Goal: Check status: Check status

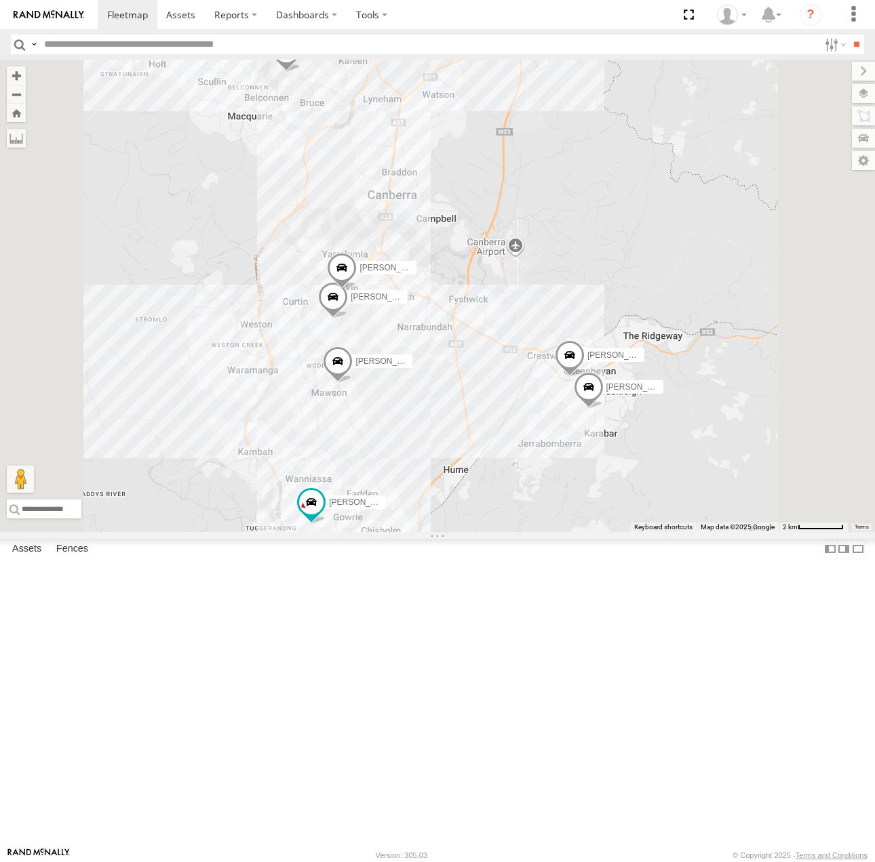
click at [603, 409] on span at bounding box center [589, 390] width 30 height 37
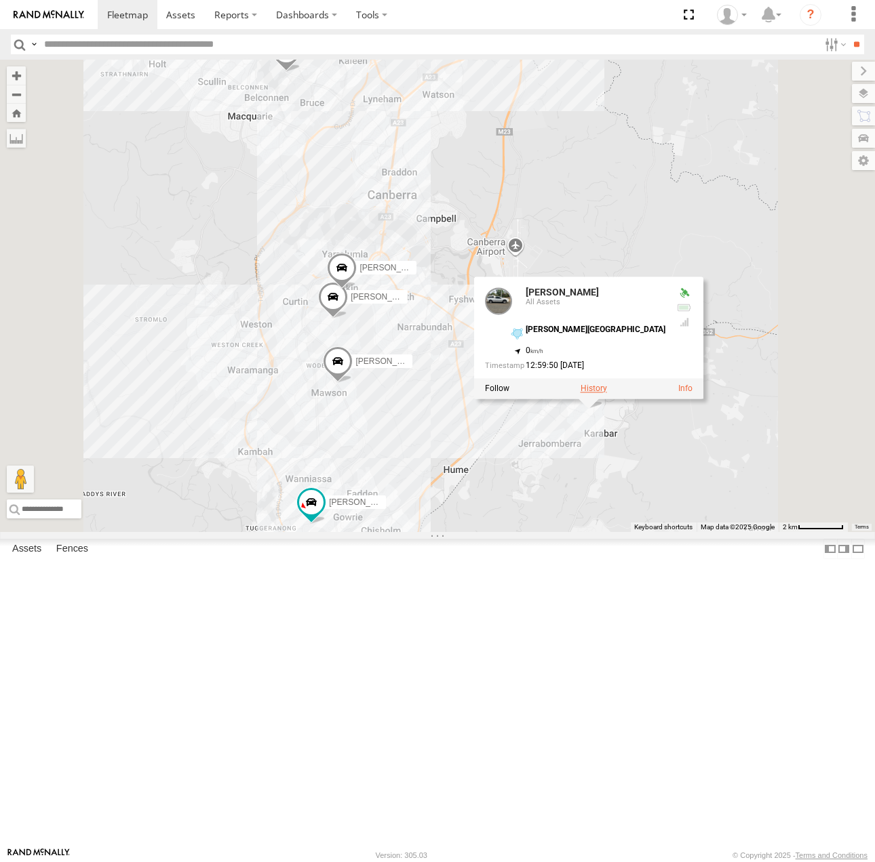
click at [607, 393] on label at bounding box center [593, 388] width 26 height 9
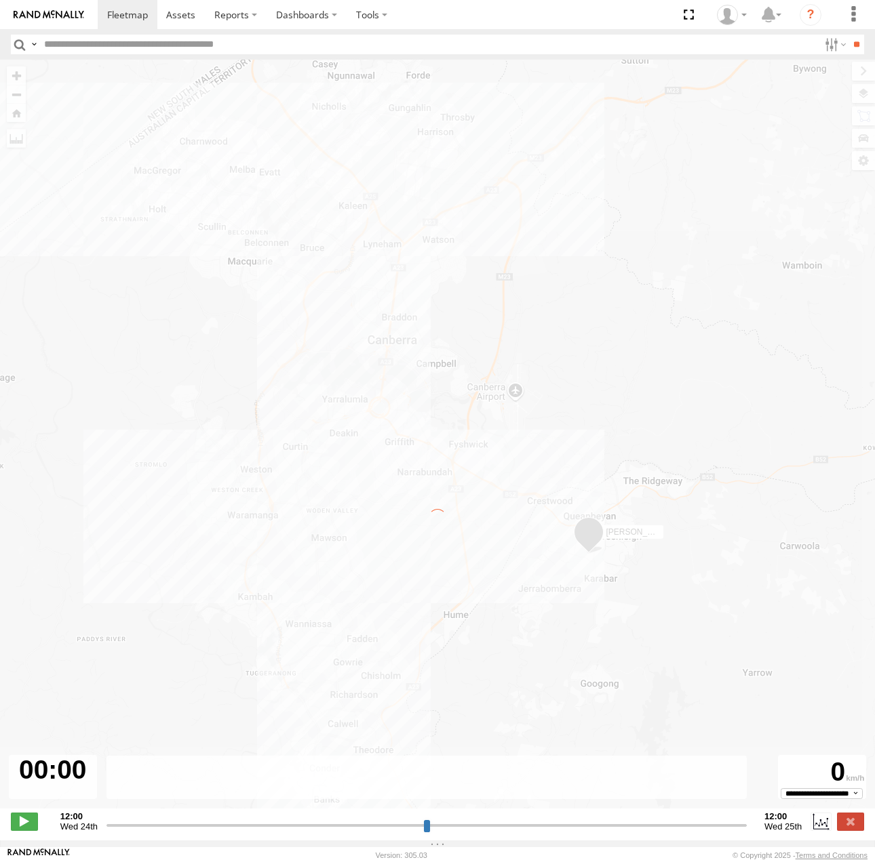
type input "**********"
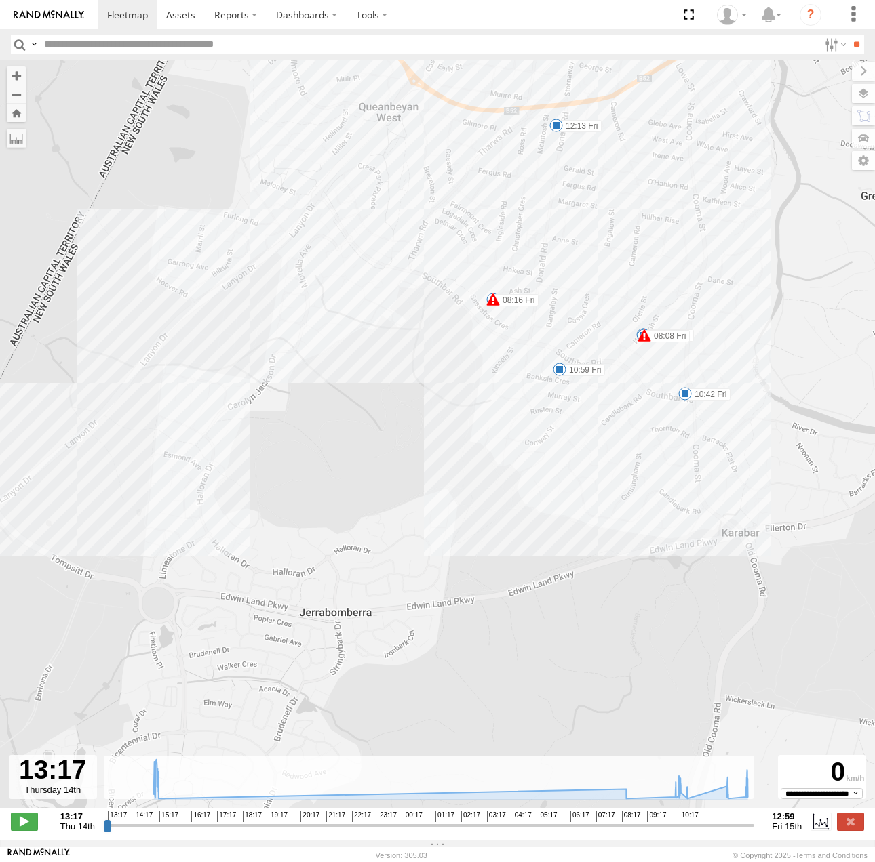
drag, startPoint x: 717, startPoint y: 375, endPoint x: 729, endPoint y: 471, distance: 97.0
click at [729, 471] on div "[PERSON_NAME] 08:08 Fri 08:16 Fri 12:13 Fri 15:05 Thu 08:16 Fri 08:26 Fri 10:27…" at bounding box center [437, 441] width 875 height 763
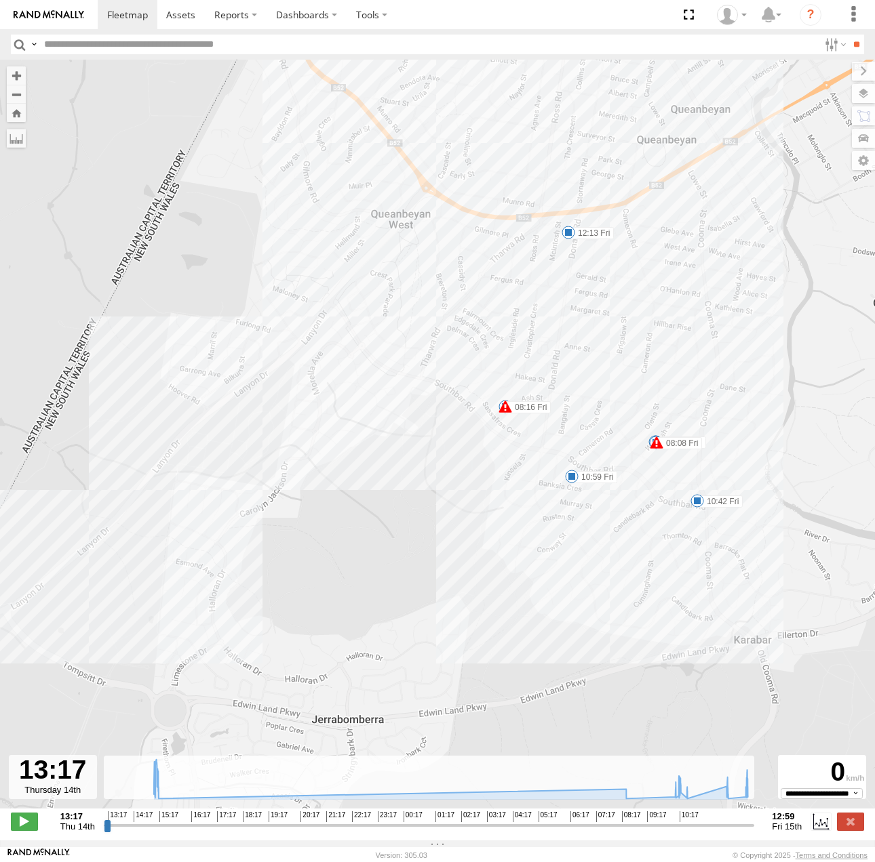
click at [700, 506] on span at bounding box center [697, 501] width 14 height 14
click at [700, 491] on div "10:42 [DATE] 10:53 [DATE] 6 Southqueen Pl Karabar" at bounding box center [696, 454] width 149 height 73
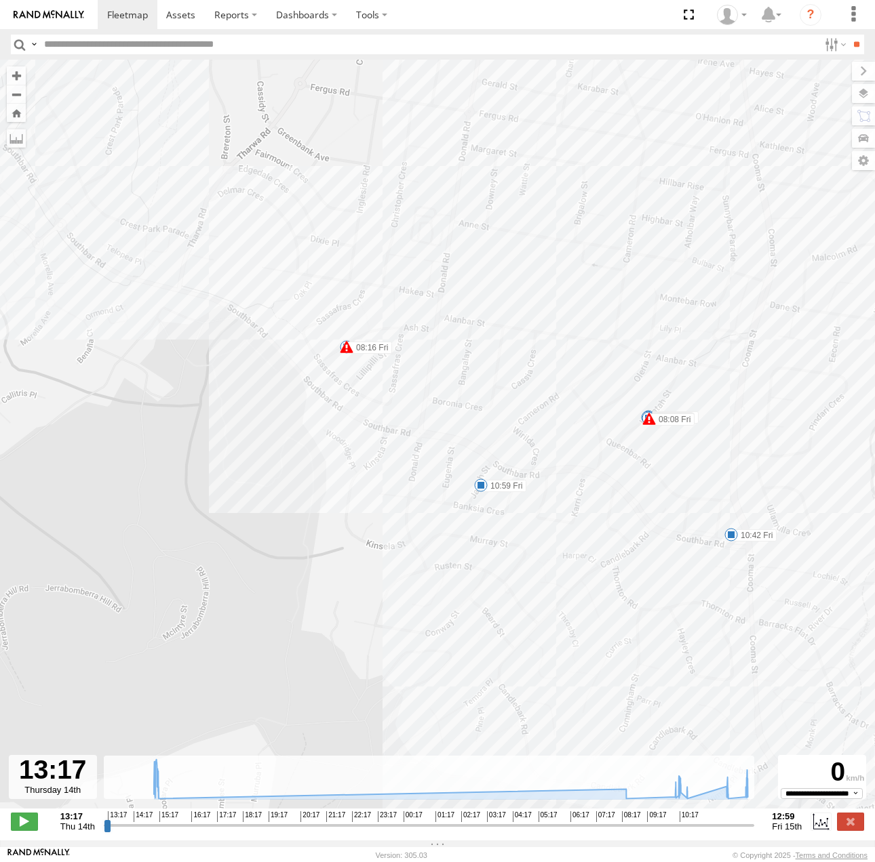
click at [475, 490] on span at bounding box center [481, 486] width 14 height 14
click at [649, 534] on div "[PERSON_NAME] 08:08 Fri 08:16 Fri 12:13 Fri 15:05 Thu 08:16 Fri 08:26 Fri 10:27…" at bounding box center [437, 441] width 875 height 763
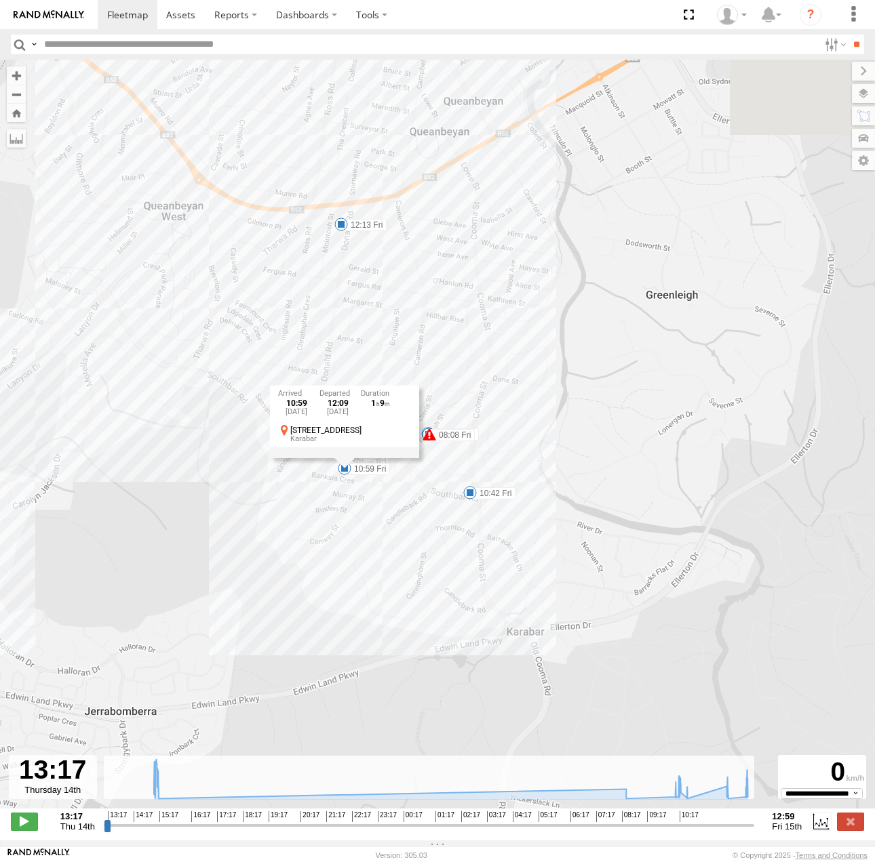
drag, startPoint x: 377, startPoint y: 208, endPoint x: 400, endPoint y: 311, distance: 105.6
click at [417, 333] on div "[PERSON_NAME] 08:08 Fri 08:16 Fri 12:13 Fri 15:05 Thu 08:16 Fri 08:26 Fri 10:27…" at bounding box center [437, 441] width 875 height 763
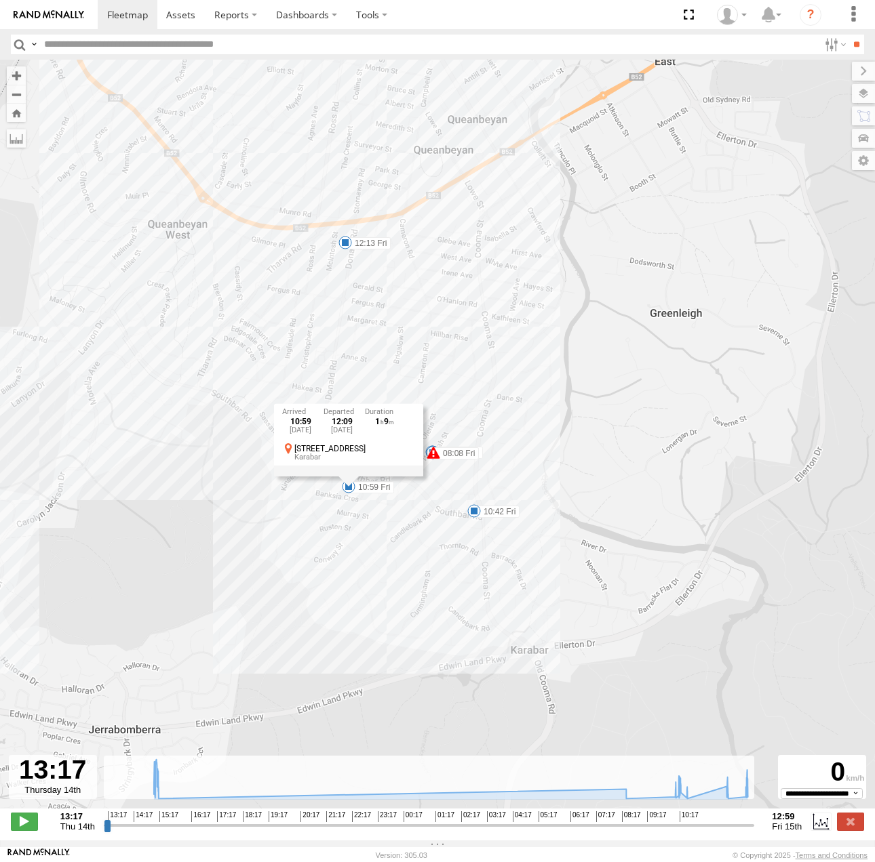
click at [348, 254] on div "[PERSON_NAME] 08:08 Fri 08:16 Fri 12:13 Fri 15:05 Thu 08:16 Fri 08:26 Fri 10:27…" at bounding box center [437, 441] width 875 height 763
click at [343, 247] on span at bounding box center [345, 243] width 14 height 14
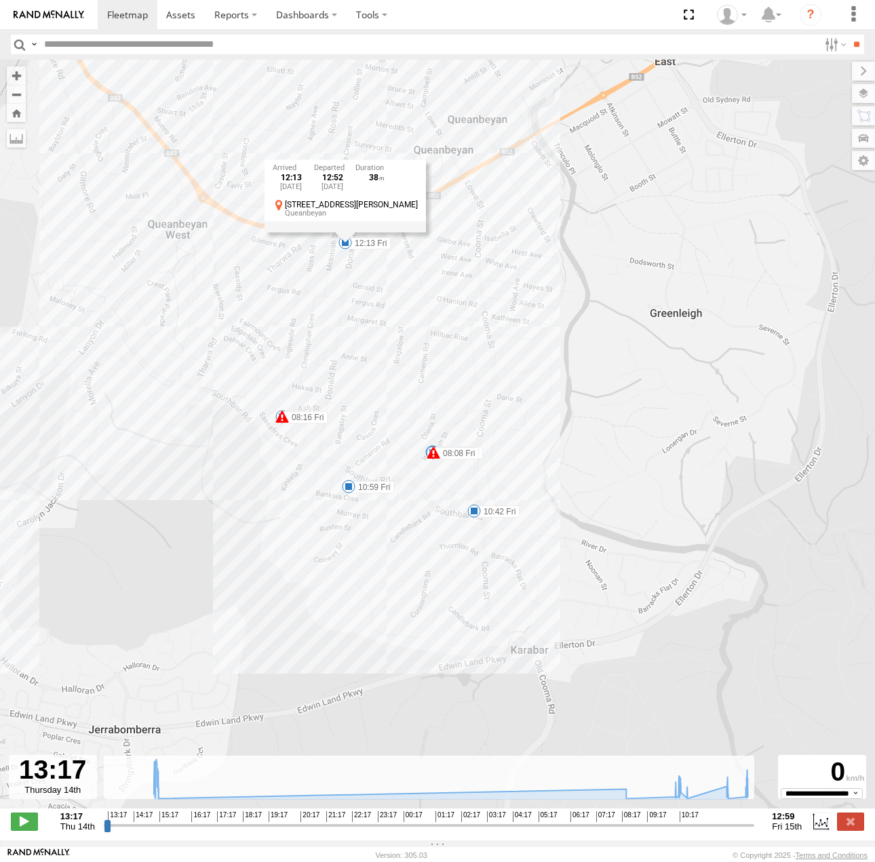
click at [343, 233] on div "12:13 [DATE] 12:52 [DATE] 11 [PERSON_NAME]" at bounding box center [344, 196] width 161 height 73
click at [344, 249] on span at bounding box center [345, 243] width 14 height 14
click at [344, 233] on div "12:13 [DATE] 12:52 [DATE] 11 [PERSON_NAME]" at bounding box center [344, 196] width 161 height 73
click at [476, 511] on span at bounding box center [474, 511] width 14 height 14
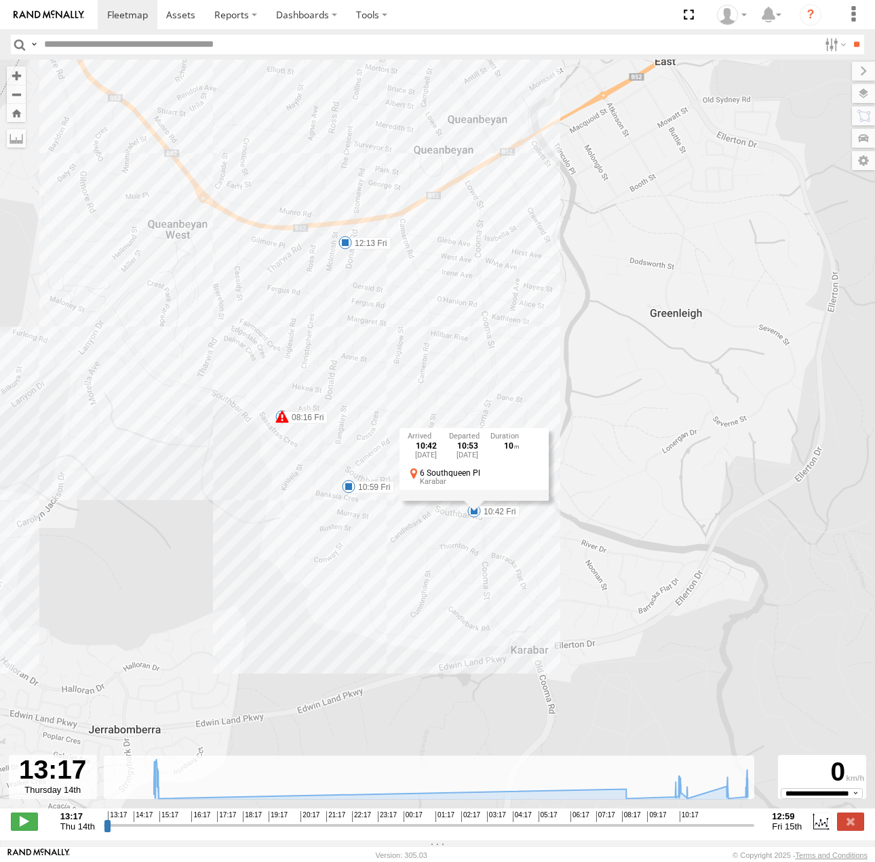
click at [476, 501] on div "10:42 [DATE] 10:53 [DATE] 6 Southqueen Pl Karabar" at bounding box center [473, 464] width 149 height 73
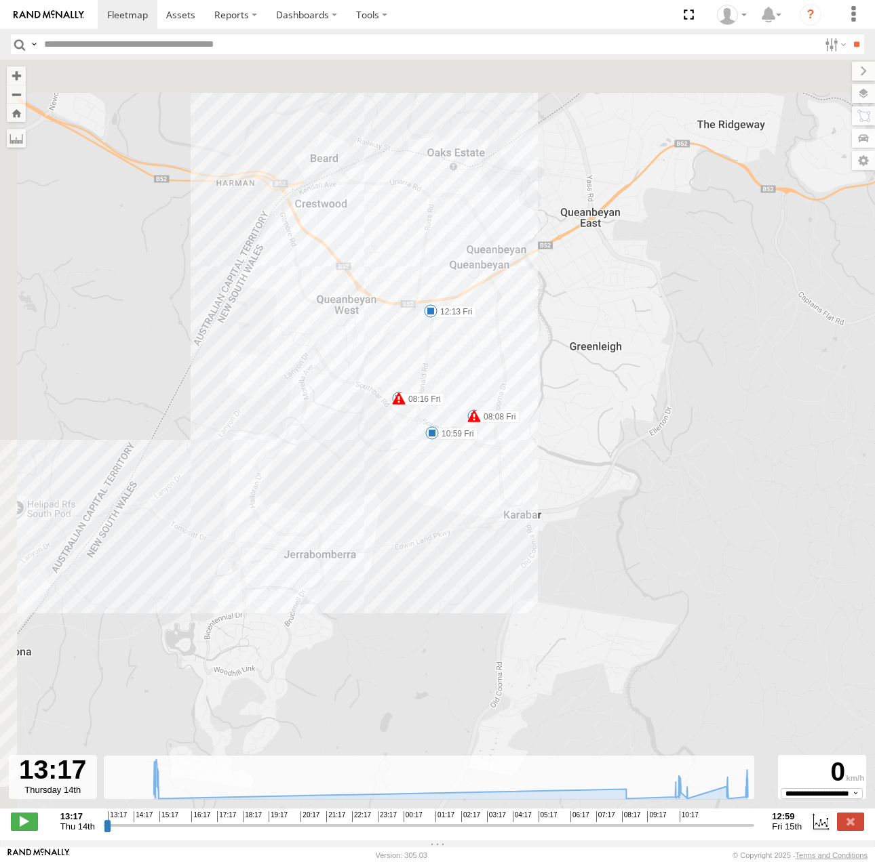
drag, startPoint x: 513, startPoint y: 317, endPoint x: 537, endPoint y: 334, distance: 30.1
click at [537, 334] on div "[PERSON_NAME] 08:08 Fri 08:16 Fri 12:13 Fri 08:16 Fri 10:59 Fri 5" at bounding box center [437, 441] width 875 height 763
